Goal: Task Accomplishment & Management: Complete application form

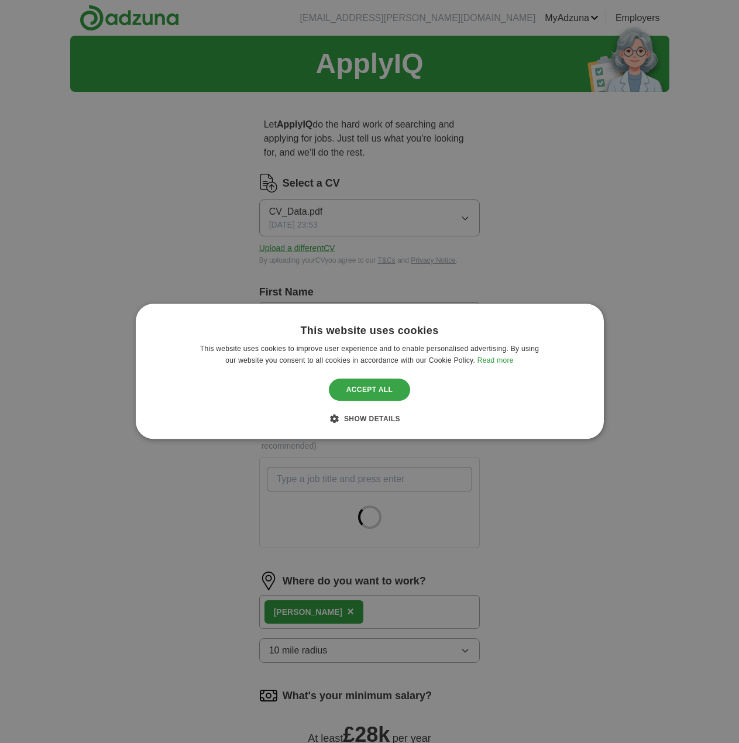
click at [382, 390] on div "Accept all" at bounding box center [370, 390] width 82 height 22
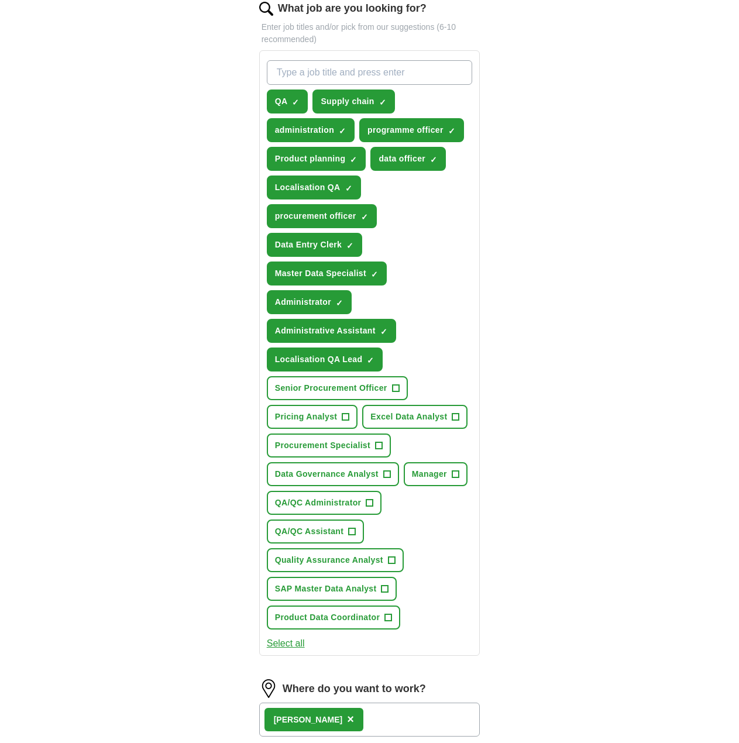
scroll to position [410, 0]
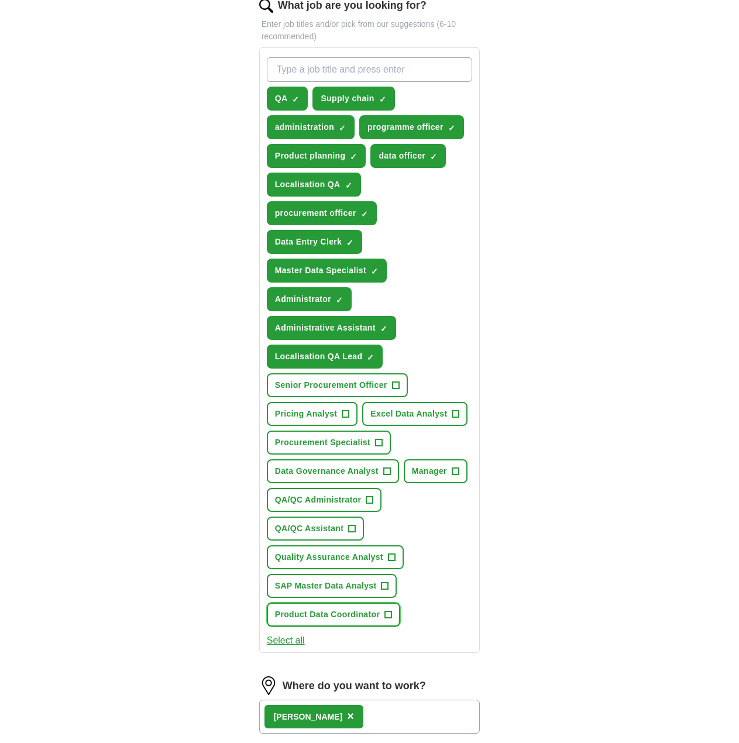
click at [389, 615] on span "+" at bounding box center [388, 614] width 7 height 9
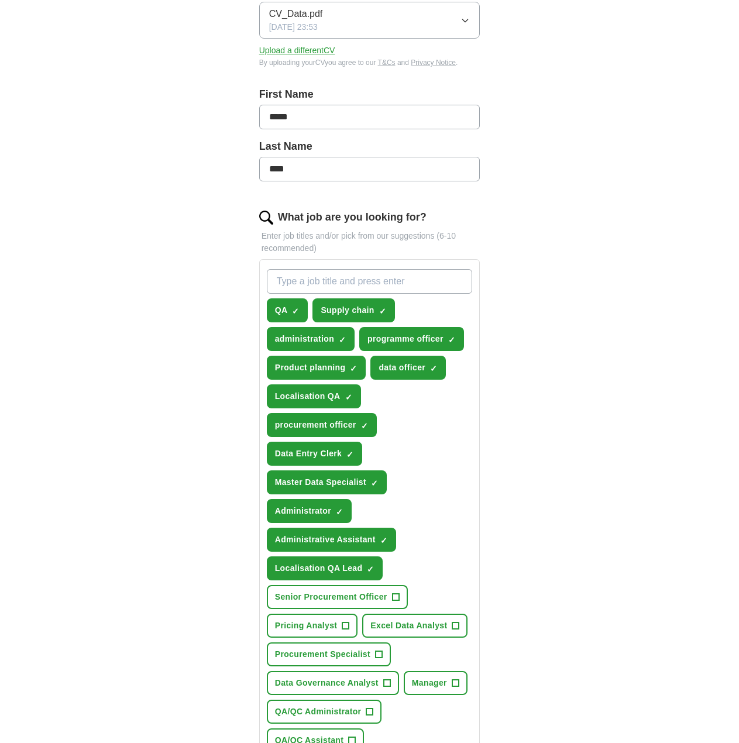
scroll to position [176, 0]
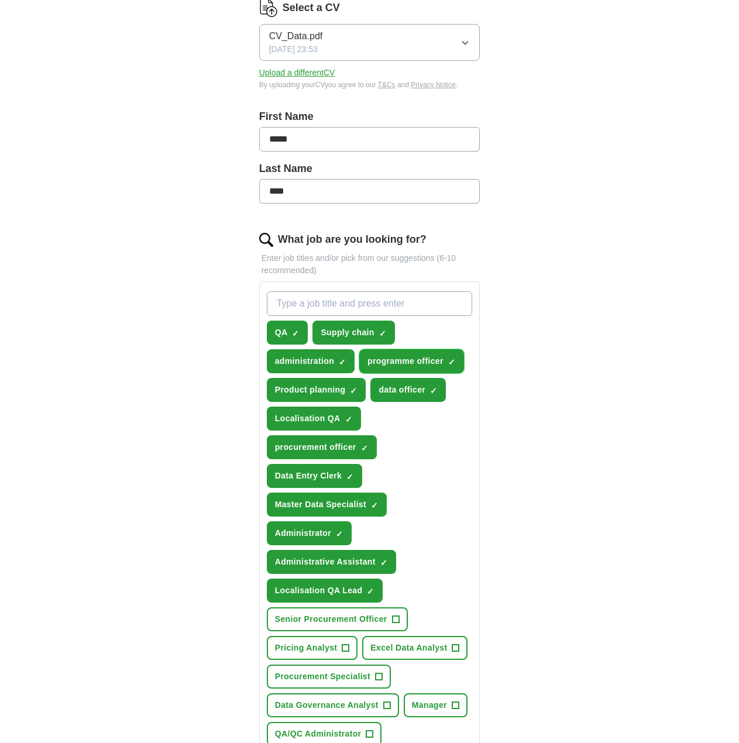
click at [0, 0] on span "×" at bounding box center [0, 0] width 0 height 0
click at [430, 297] on input "What job are you looking for?" at bounding box center [370, 303] width 206 height 25
type input "supply chain assistant"
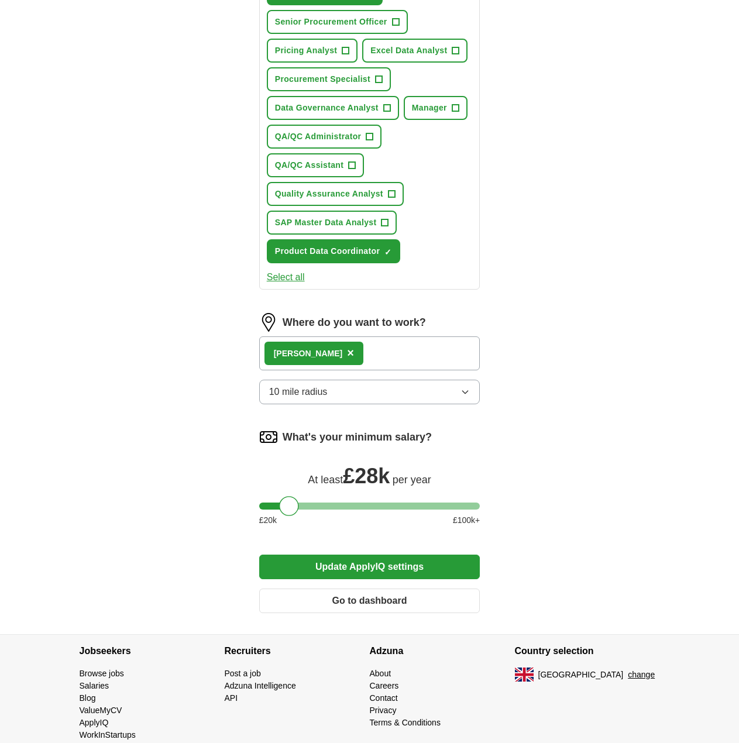
scroll to position [823, 0]
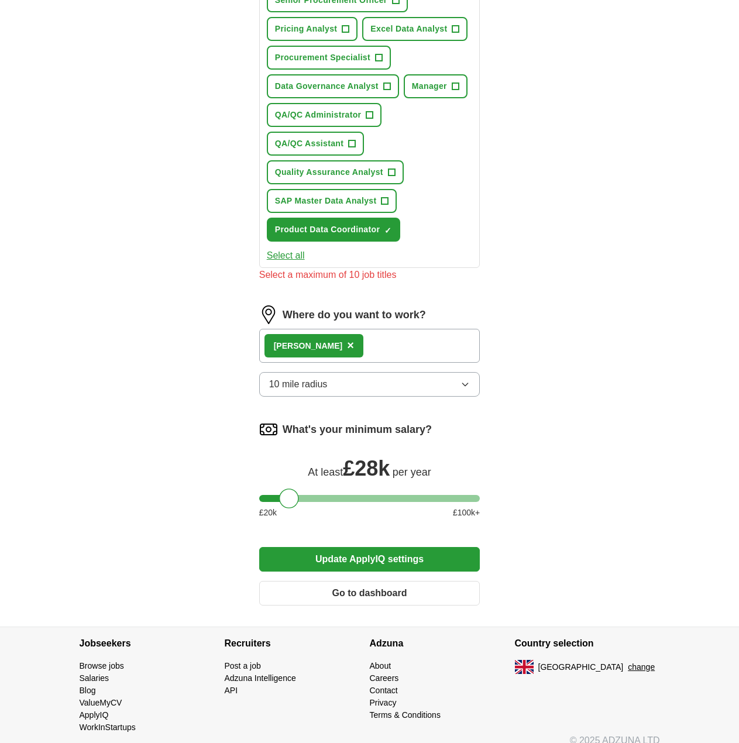
click at [370, 559] on button "Update ApplyIQ settings" at bounding box center [369, 559] width 221 height 25
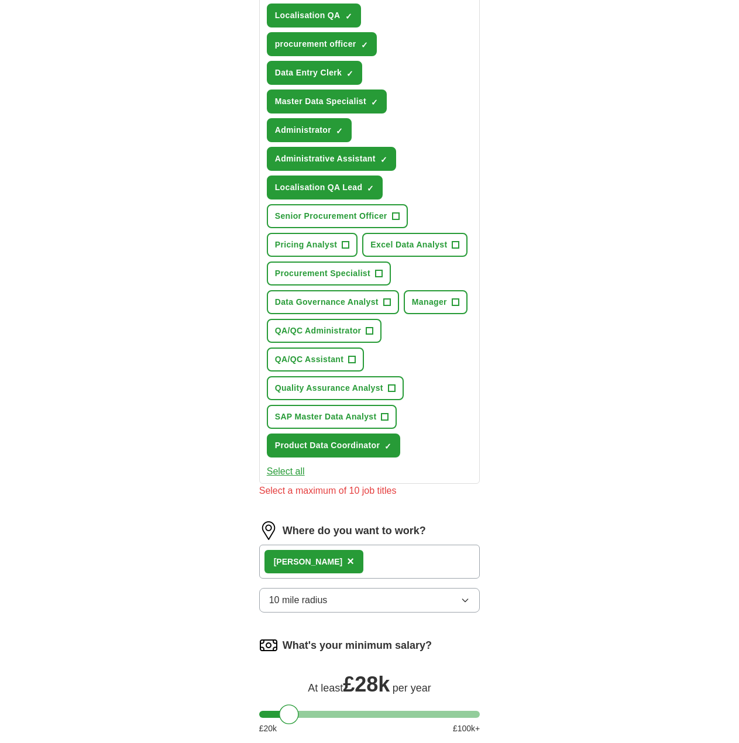
scroll to position [589, 0]
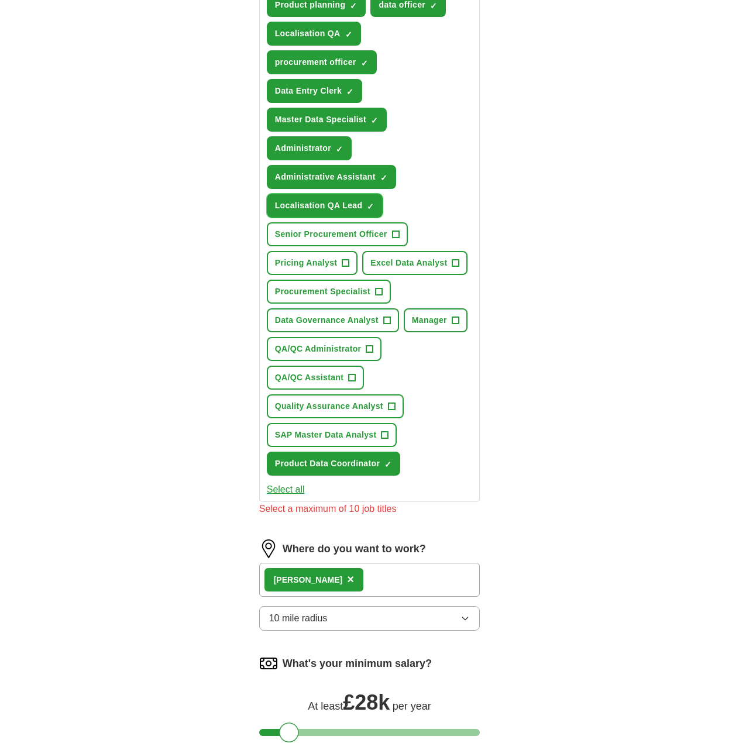
click at [375, 204] on span "✓ ×" at bounding box center [371, 205] width 8 height 7
click at [380, 117] on button "Master Data Specialist ✓ ×" at bounding box center [327, 120] width 120 height 24
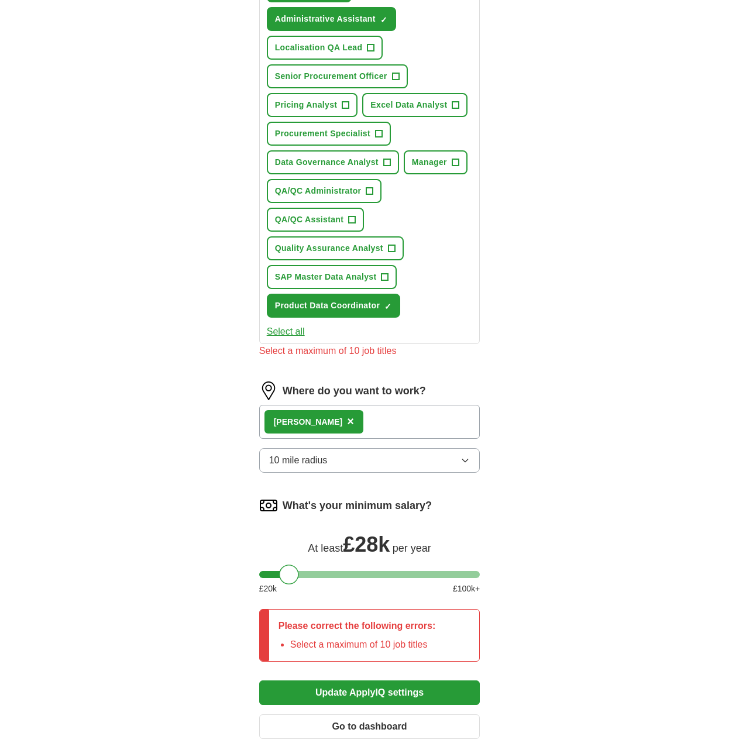
scroll to position [765, 0]
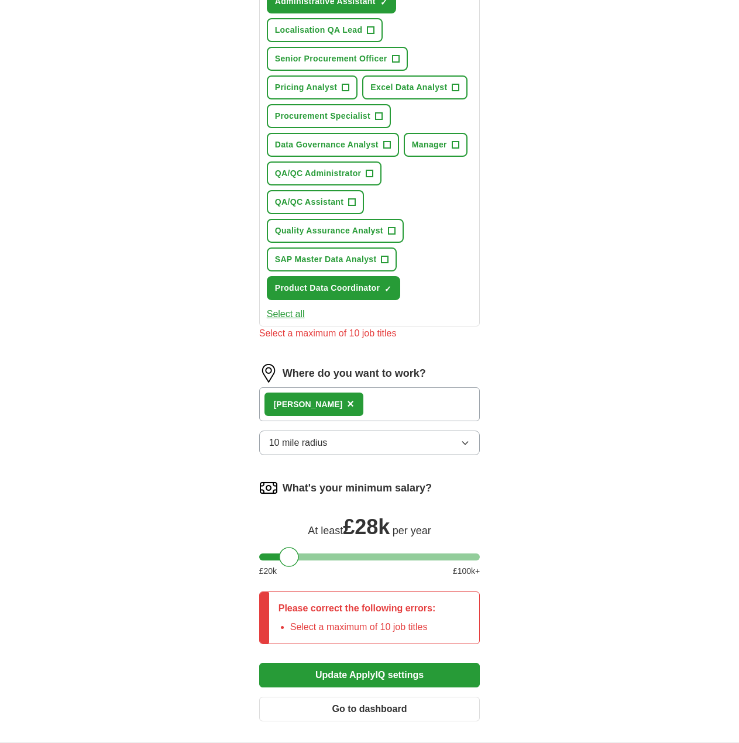
click at [345, 670] on button "Update ApplyIQ settings" at bounding box center [369, 675] width 221 height 25
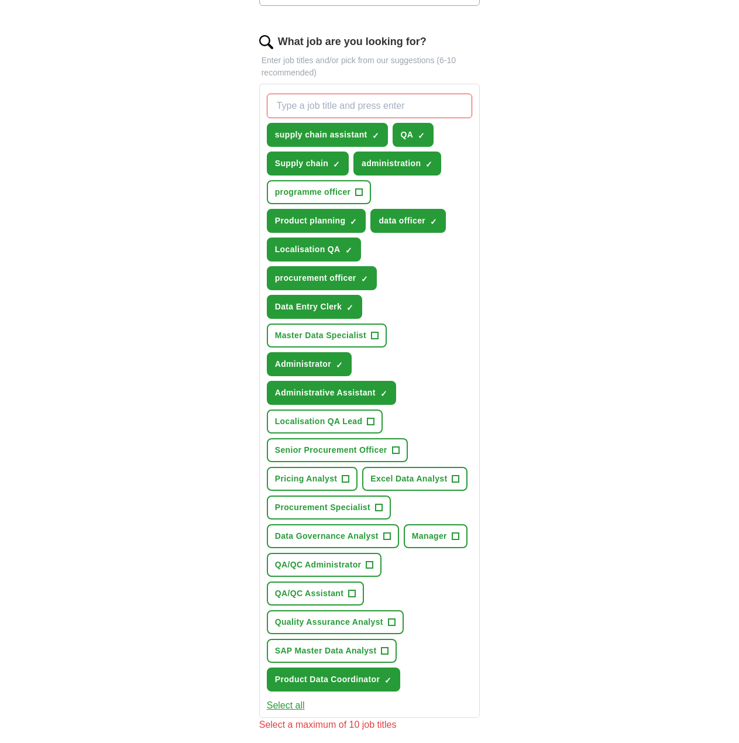
scroll to position [355, 0]
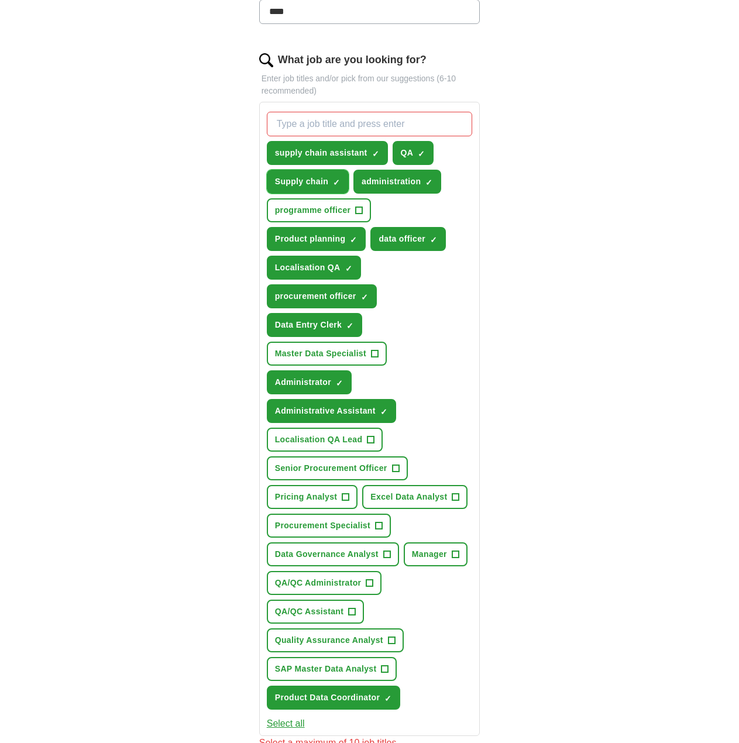
click at [0, 0] on span "×" at bounding box center [0, 0] width 0 height 0
click at [434, 180] on button "administration ✓ ×" at bounding box center [397, 182] width 88 height 24
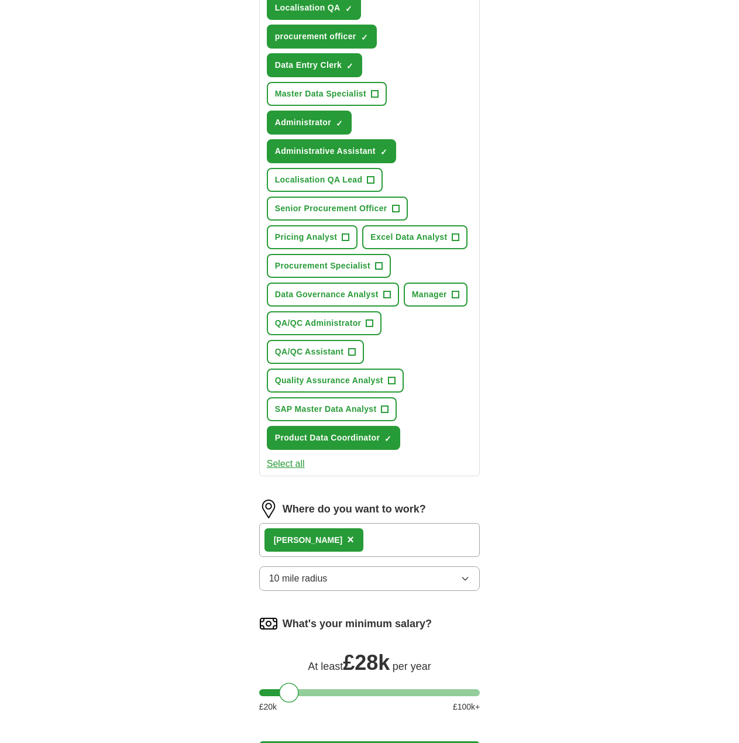
scroll to position [765, 0]
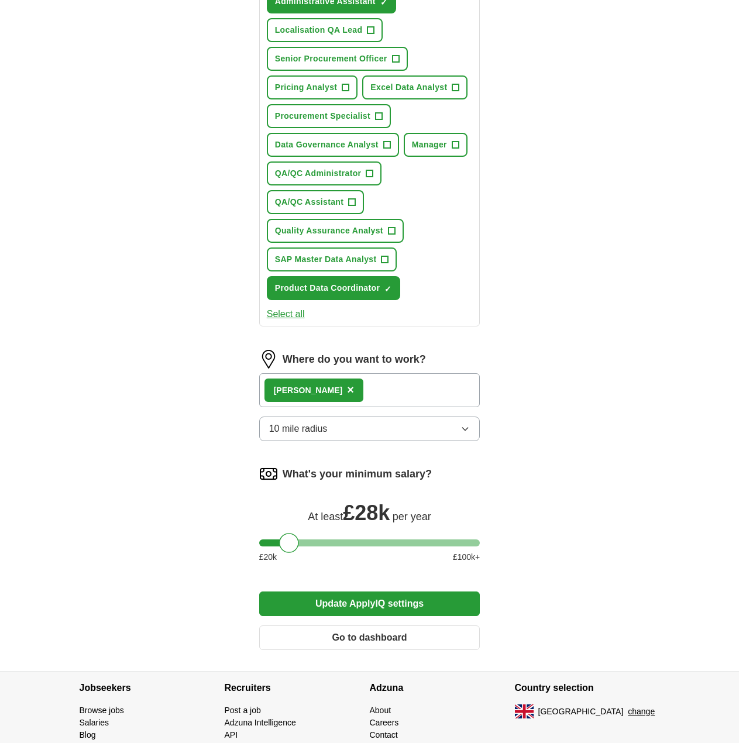
click at [315, 607] on button "Update ApplyIQ settings" at bounding box center [369, 604] width 221 height 25
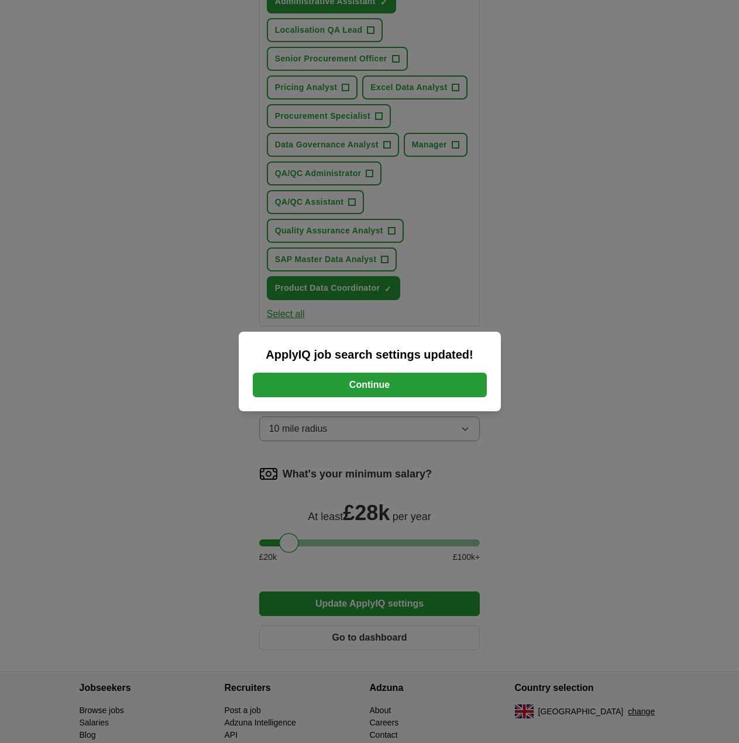
click at [451, 386] on button "Continue" at bounding box center [370, 385] width 234 height 25
